Goal: Find specific page/section: Find specific page/section

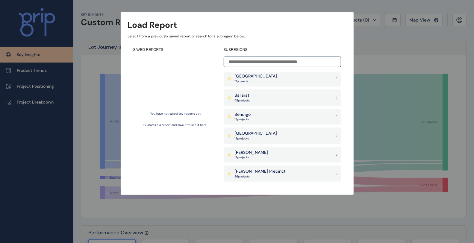
scroll to position [20, 0]
click at [262, 134] on p "[GEOGRAPHIC_DATA]" at bounding box center [256, 135] width 43 height 6
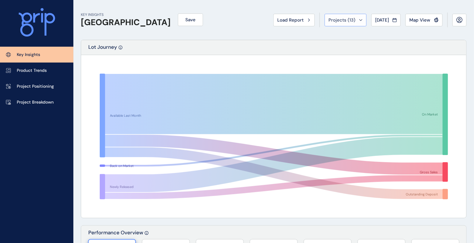
click at [349, 16] on button "Projects ( 13 )" at bounding box center [346, 20] width 42 height 13
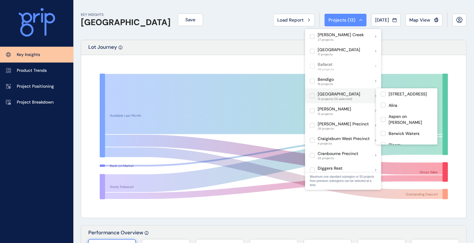
click at [315, 98] on label at bounding box center [312, 95] width 5 height 5
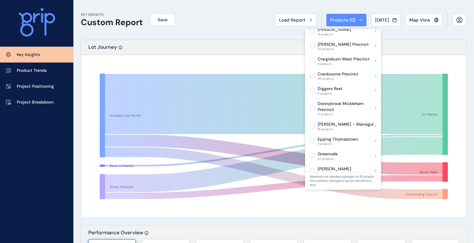
scroll to position [82, 0]
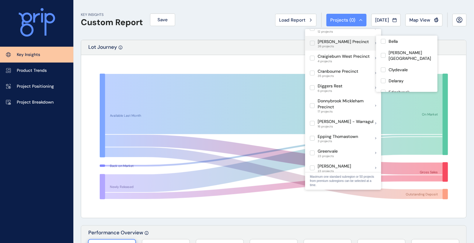
click at [310, 45] on label at bounding box center [312, 43] width 5 height 5
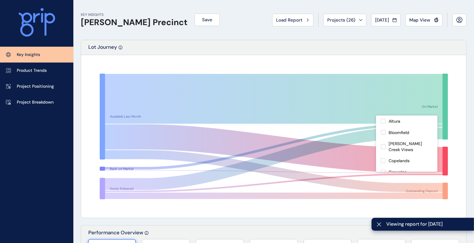
click at [250, 49] on div "Lot Journey" at bounding box center [273, 47] width 385 height 15
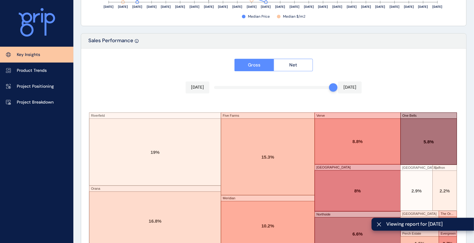
scroll to position [1016, 0]
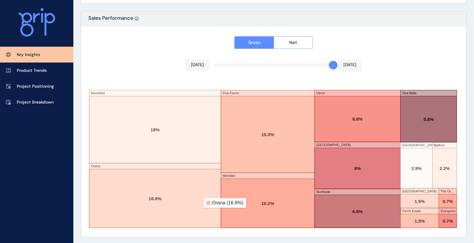
drag, startPoint x: 202, startPoint y: 143, endPoint x: 204, endPoint y: 197, distance: 53.6
click at [204, 197] on rect at bounding box center [155, 198] width 132 height 59
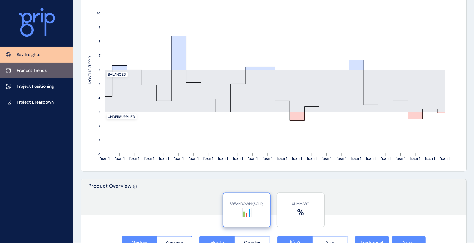
scroll to position [572, 0]
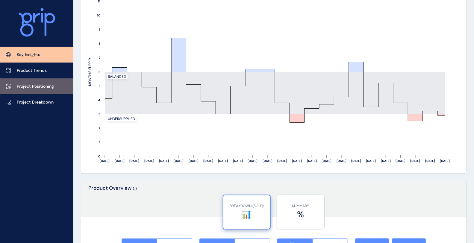
click at [34, 87] on p "Project Positioning" at bounding box center [35, 87] width 37 height 6
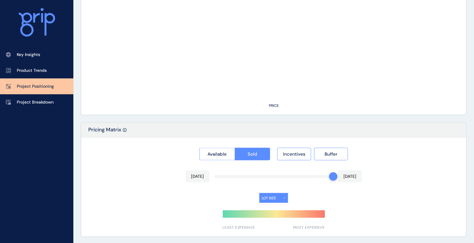
type input "**********"
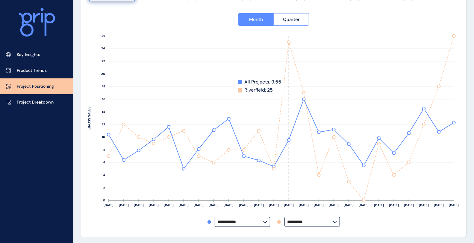
scroll to position [87, 0]
click at [265, 222] on icon at bounding box center [265, 222] width 4 height 2
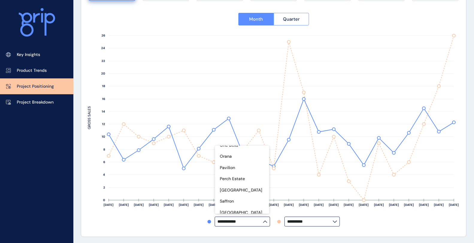
scroll to position [184, 0]
click at [234, 208] on p "[GEOGRAPHIC_DATA]" at bounding box center [241, 211] width 43 height 6
type input "**********"
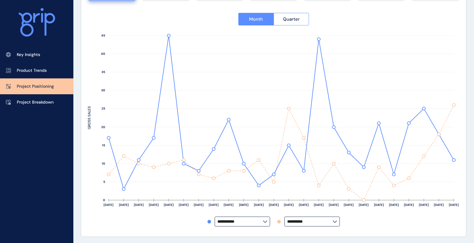
click at [382, 226] on div "**********" at bounding box center [274, 117] width 372 height 228
